Goal: Information Seeking & Learning: Learn about a topic

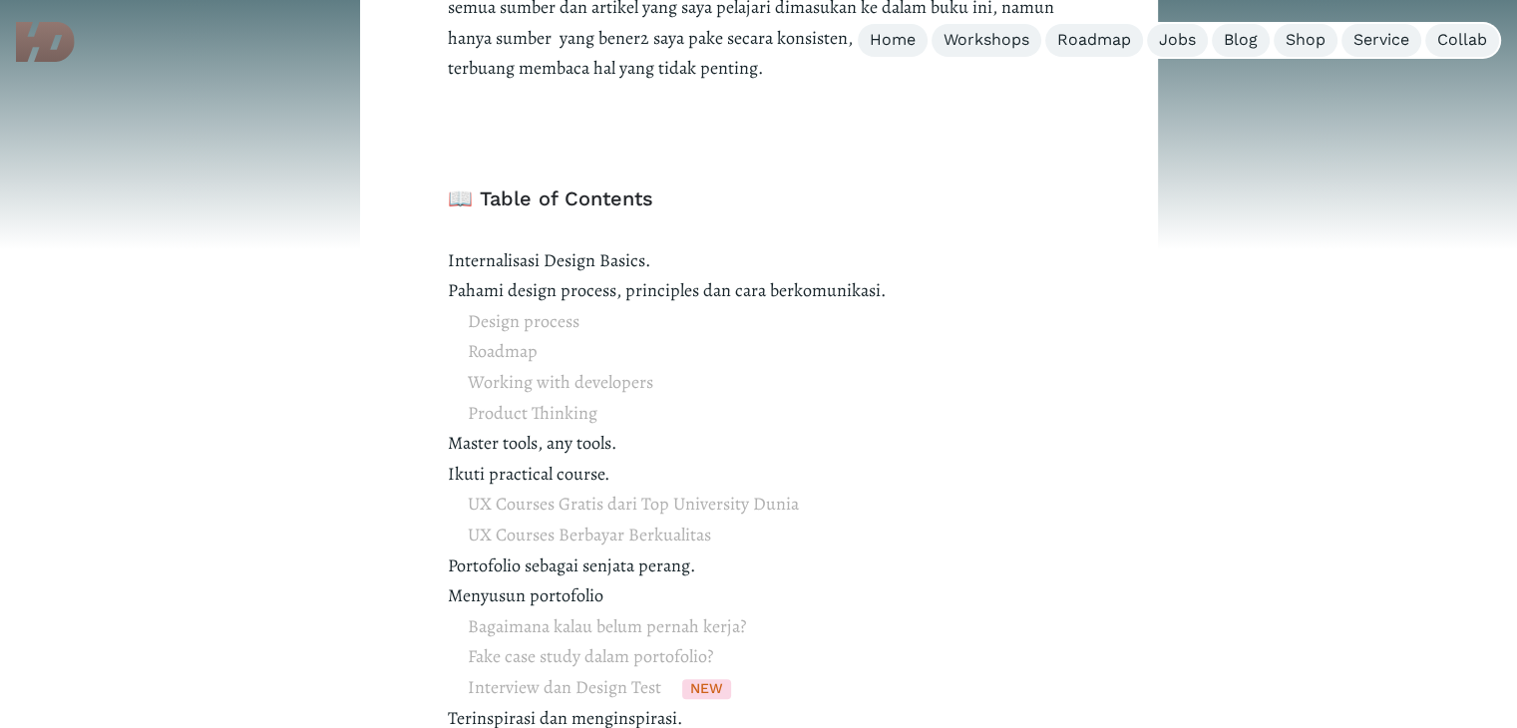
scroll to position [1197, 0]
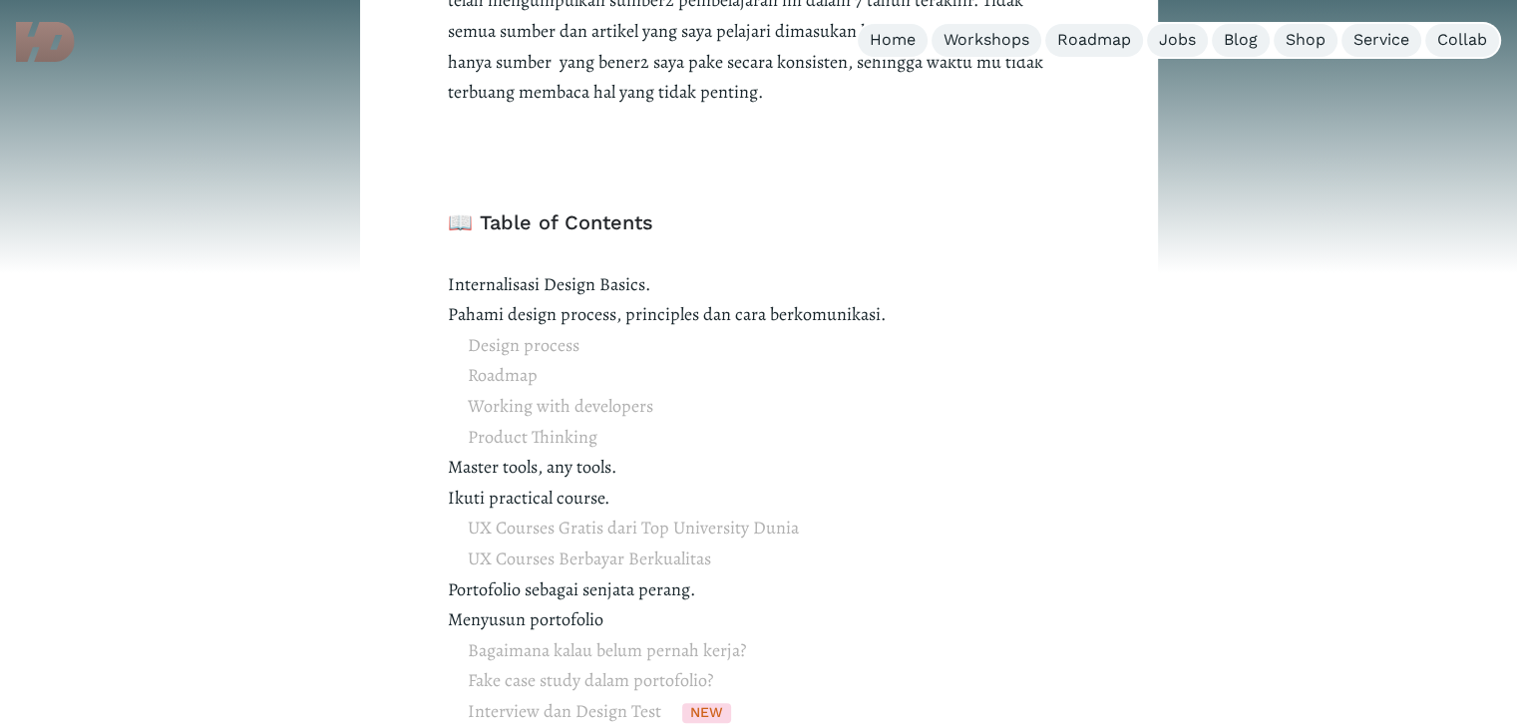
click at [558, 344] on span "Design process Roadmap Working with developers Product Thinking" at bounding box center [561, 391] width 186 height 122
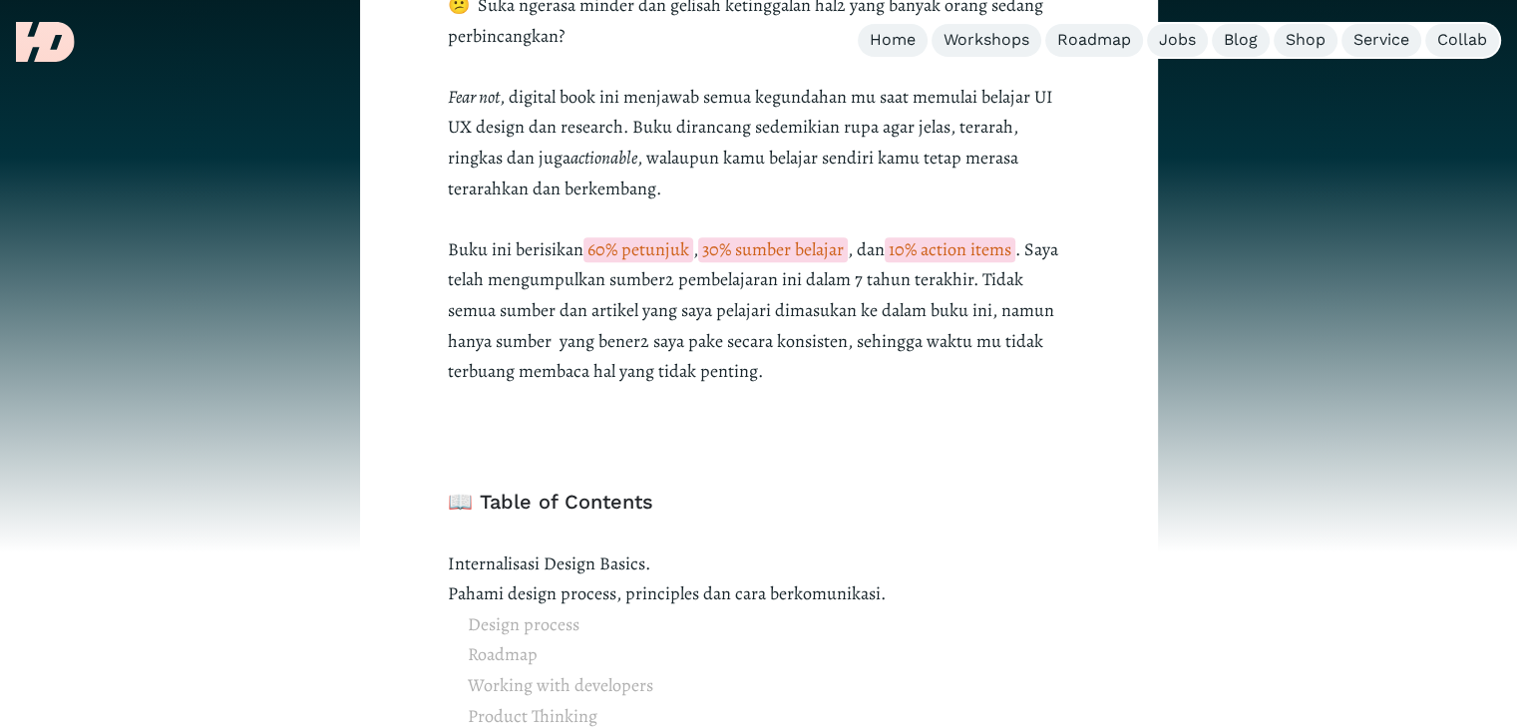
scroll to position [938, 0]
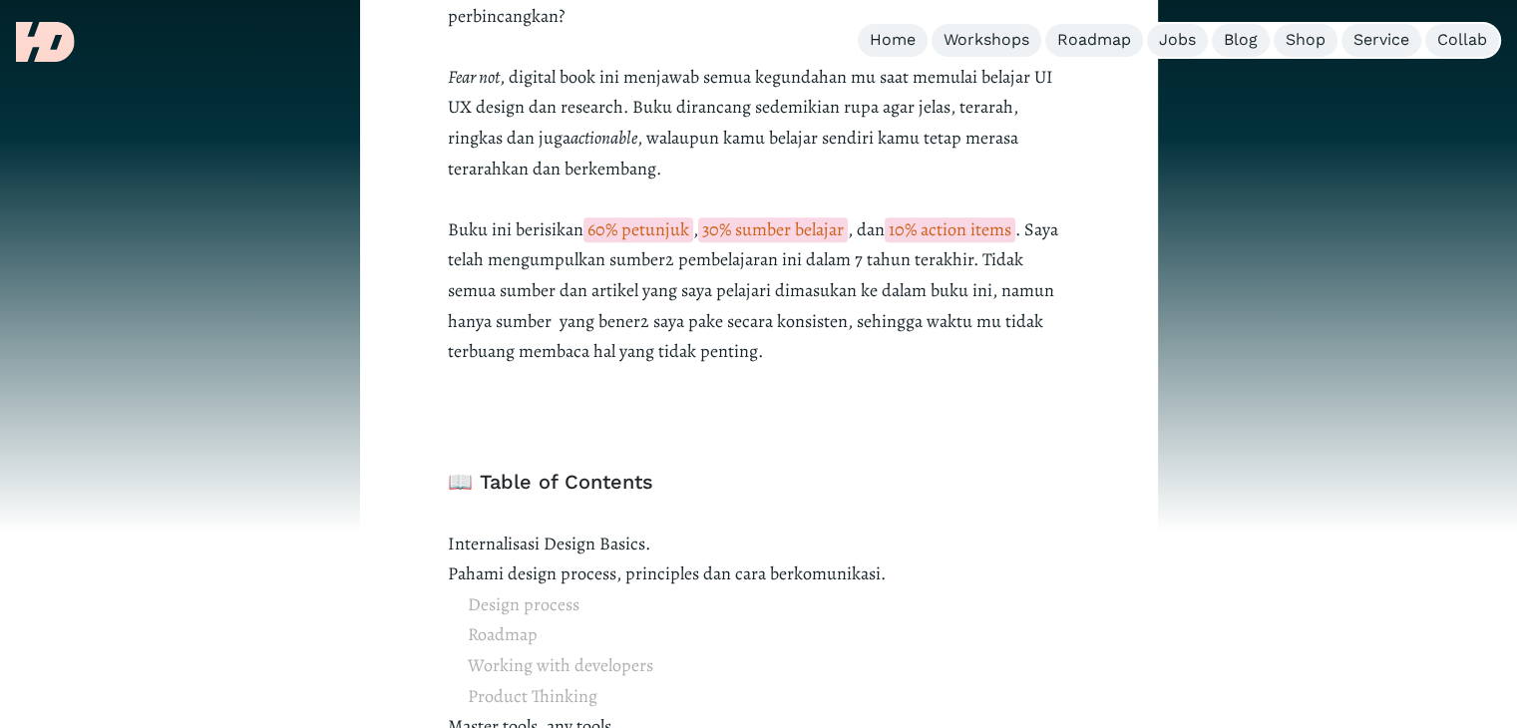
click at [634, 225] on span "60% petunjuk" at bounding box center [638, 229] width 110 height 25
click at [786, 229] on span "30% sumber belajar" at bounding box center [773, 229] width 150 height 25
click at [961, 234] on span "10% action items" at bounding box center [950, 229] width 131 height 25
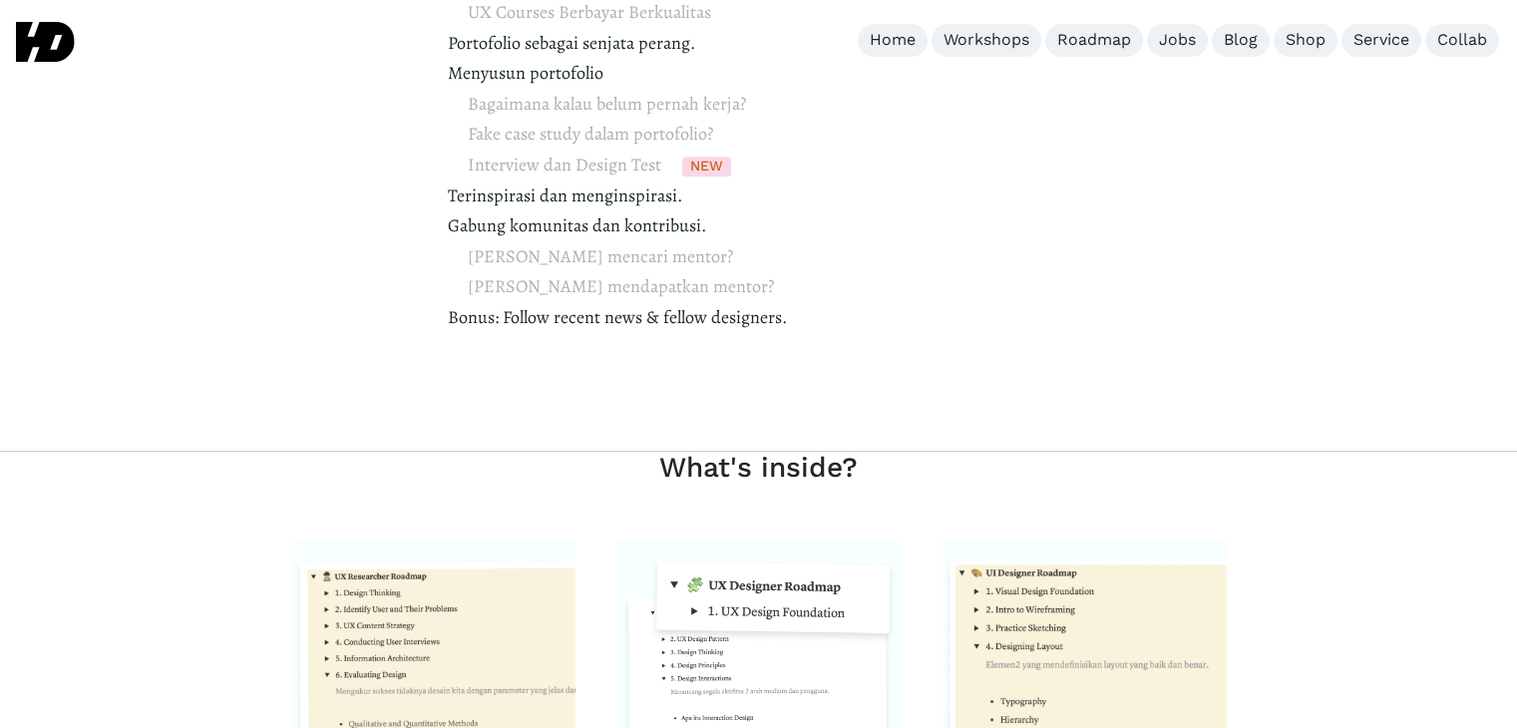
scroll to position [1835, 0]
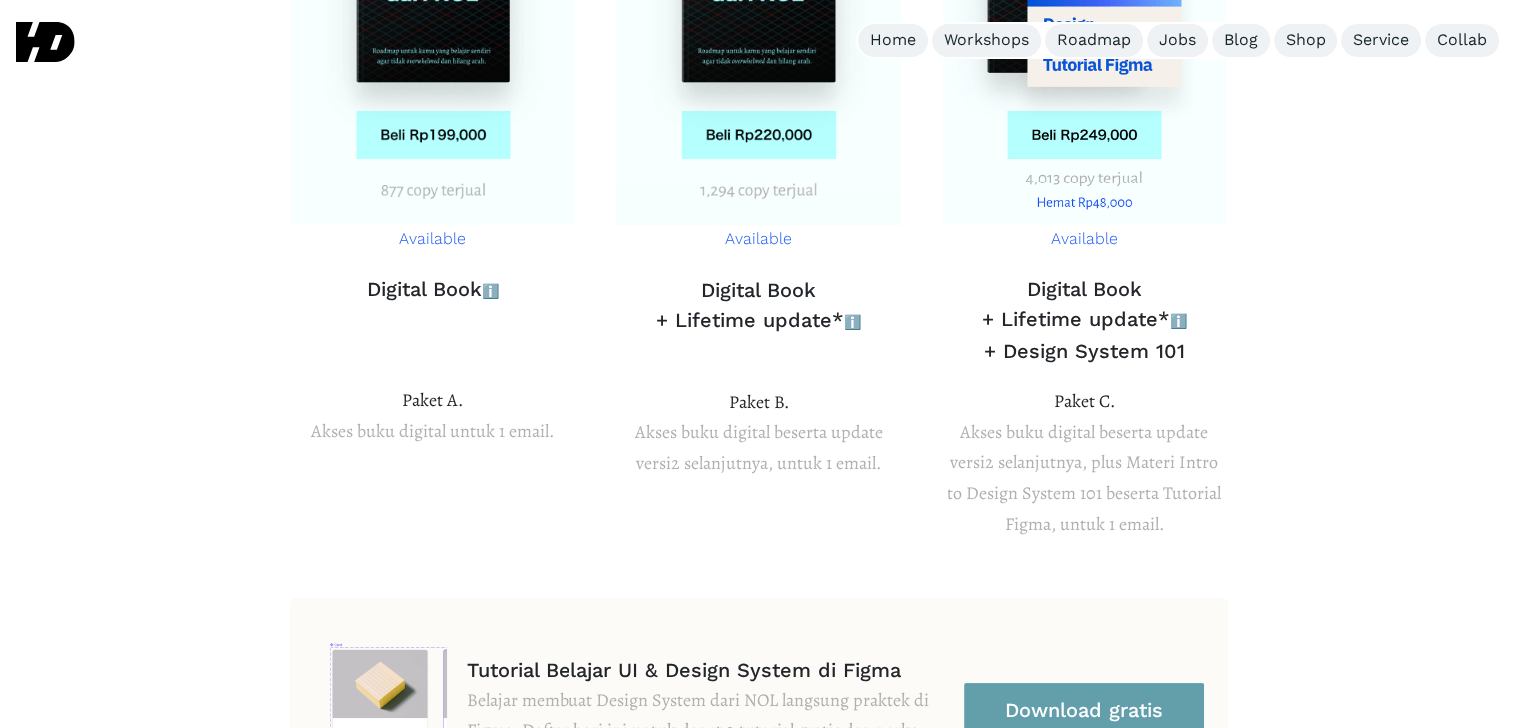
scroll to position [7618, 0]
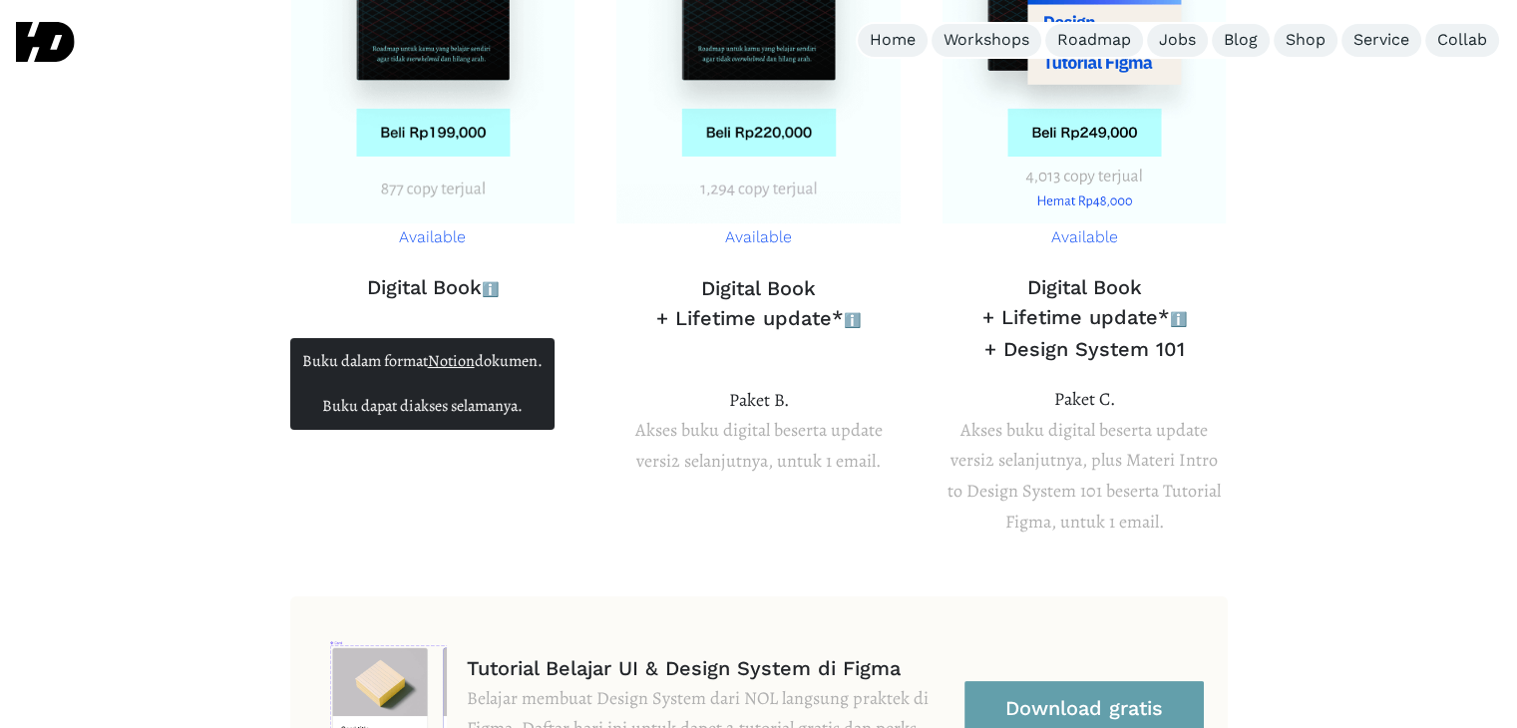
click at [492, 281] on span "ℹ️" at bounding box center [490, 289] width 17 height 16
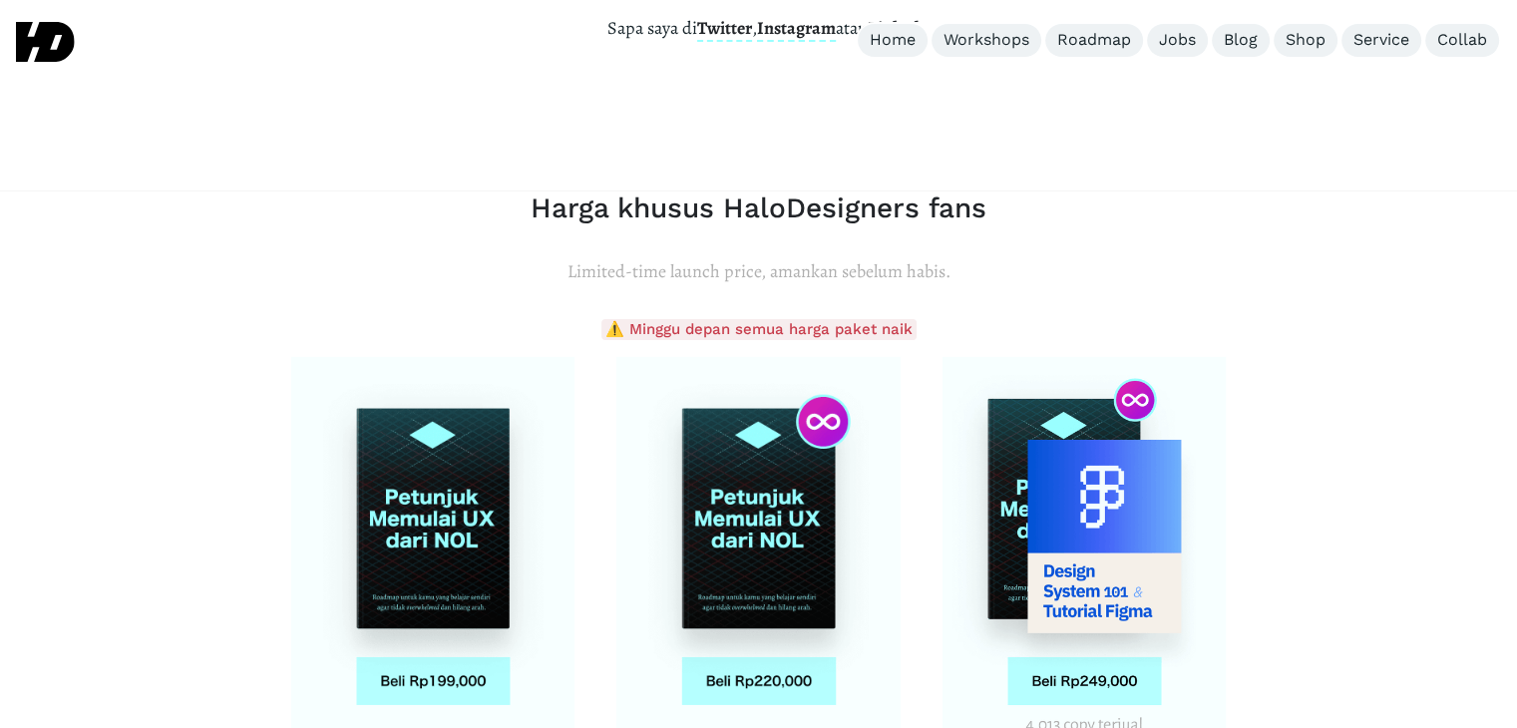
scroll to position [6920, 0]
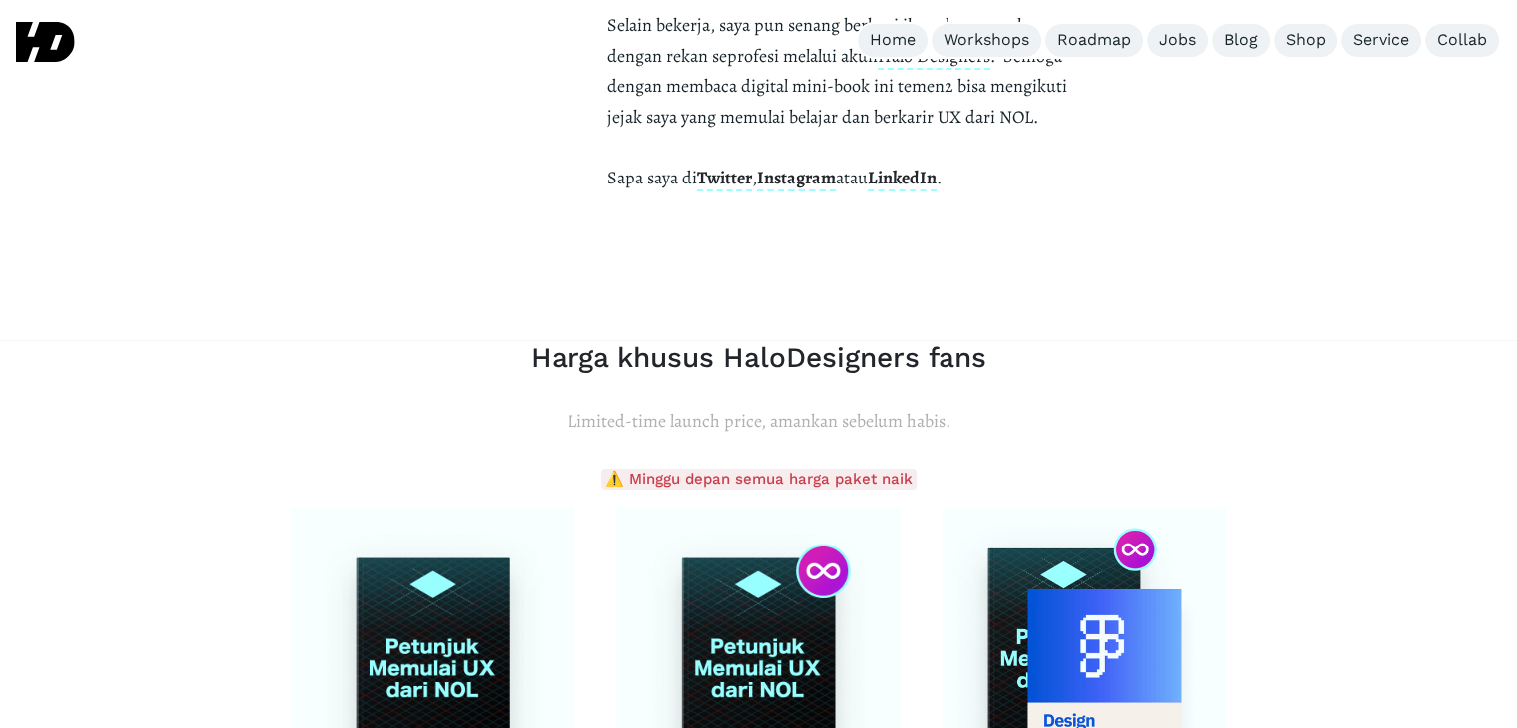
click at [838, 469] on span "⚠️ Minggu depan semua harga paket naik" at bounding box center [758, 479] width 315 height 21
drag, startPoint x: 623, startPoint y: 332, endPoint x: 913, endPoint y: 345, distance: 289.5
click at [913, 465] on div "⚠️ Minggu depan semua harga paket naik" at bounding box center [759, 479] width 938 height 29
click at [923, 465] on div "⚠️ Minggu depan semua harga paket naik" at bounding box center [759, 479] width 938 height 29
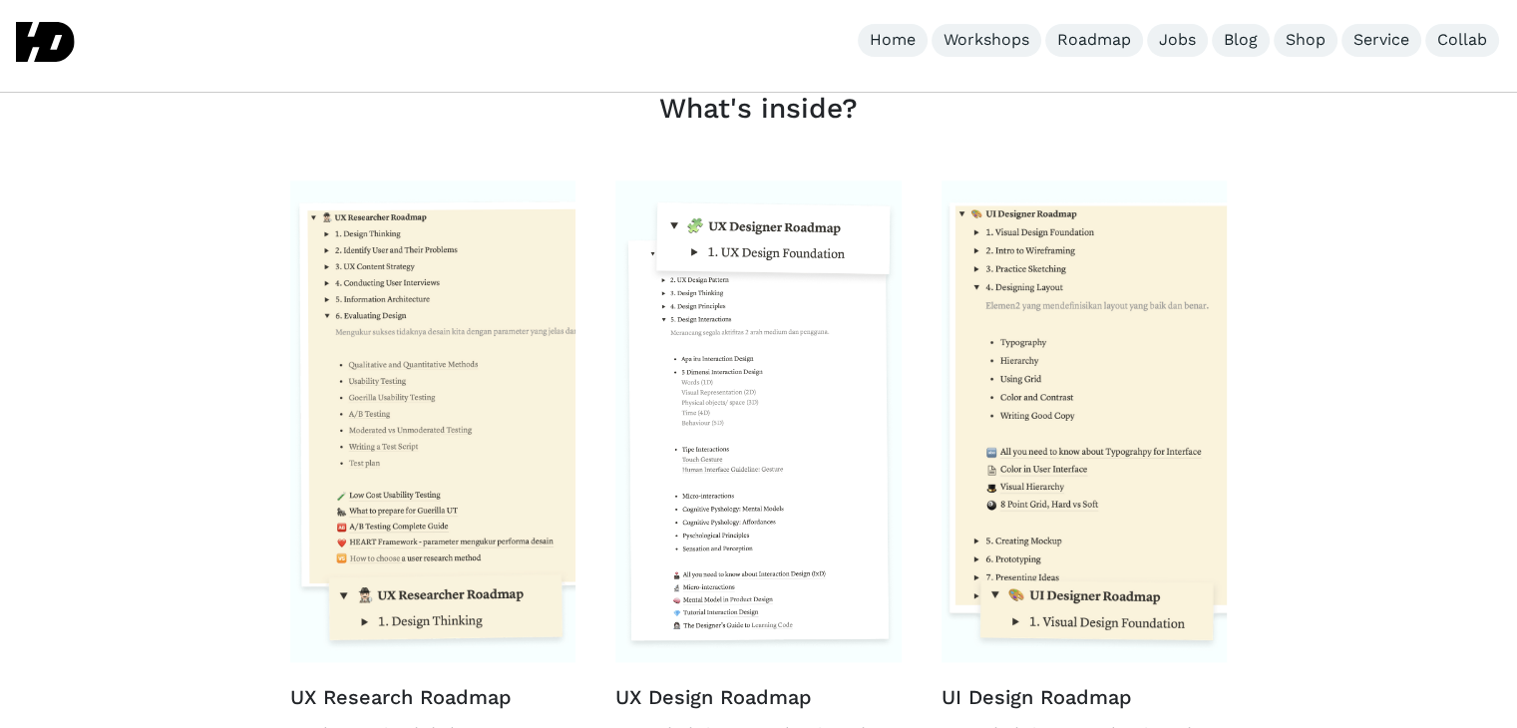
scroll to position [1733, 0]
